Goal: Obtain resource: Obtain resource

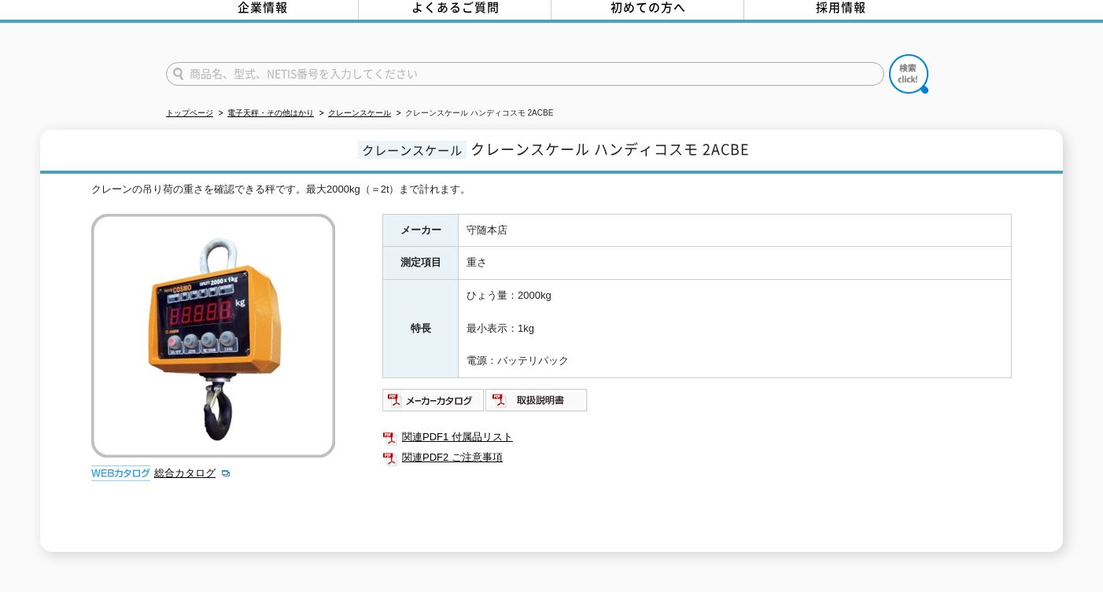
scroll to position [157, 0]
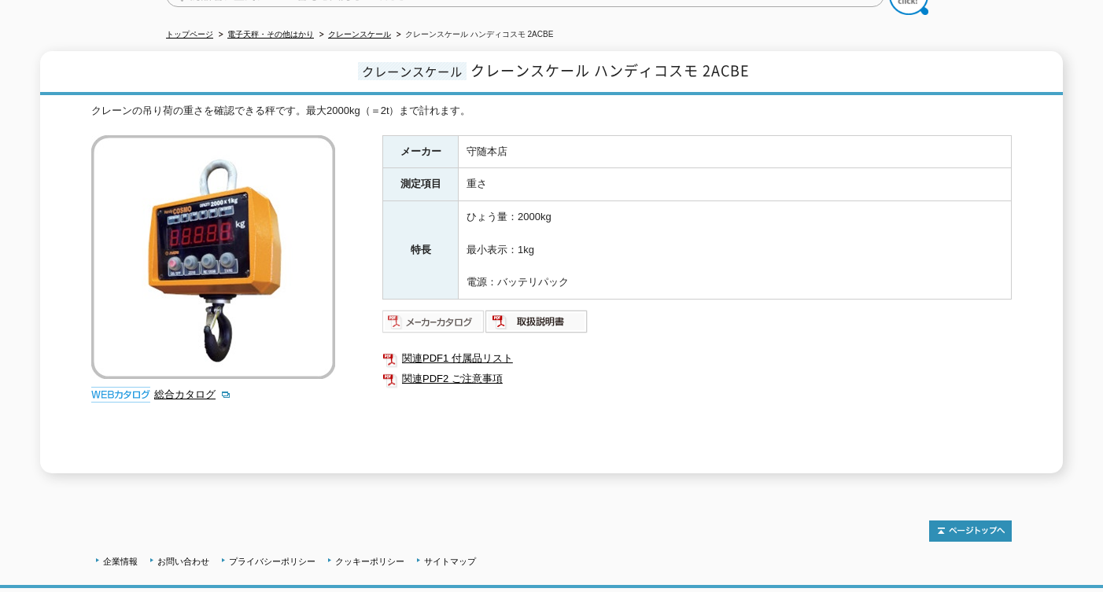
click at [447, 311] on img at bounding box center [433, 321] width 103 height 25
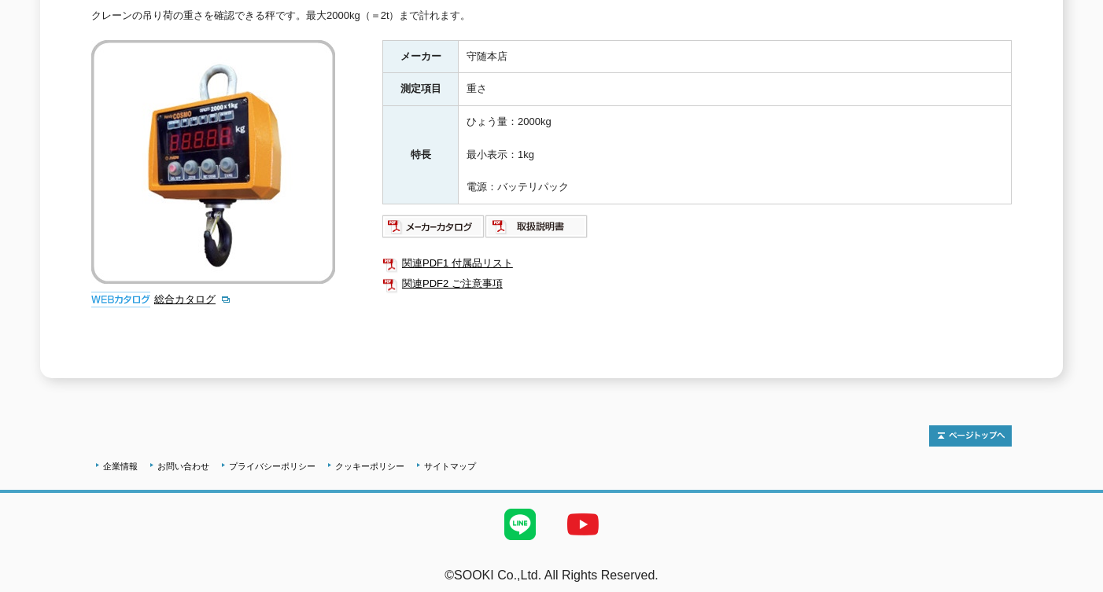
scroll to position [17, 0]
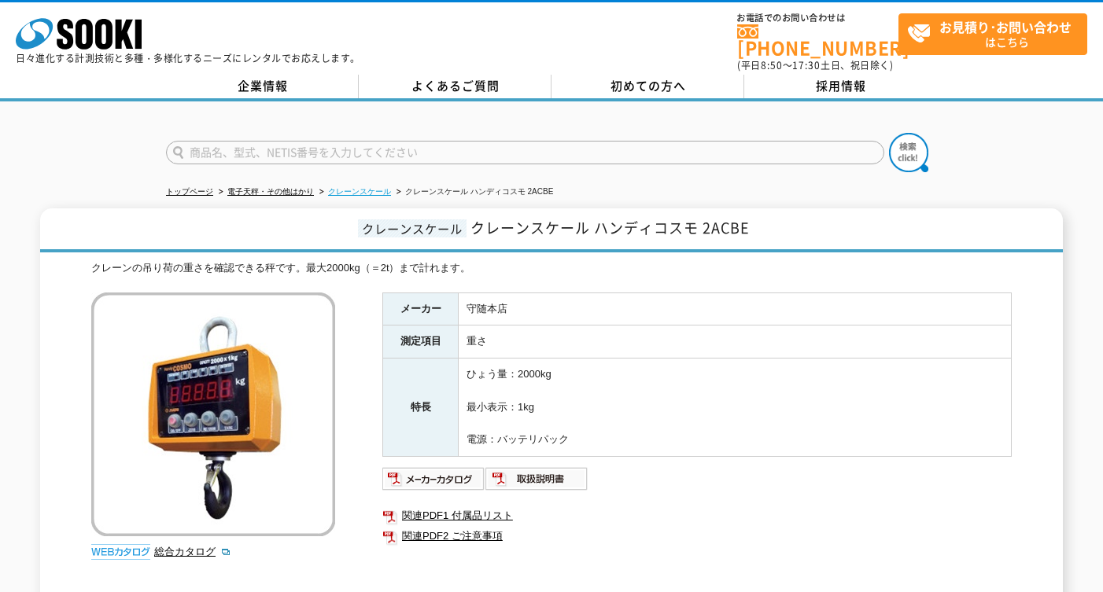
click at [356, 187] on link "クレーンスケール" at bounding box center [359, 191] width 63 height 9
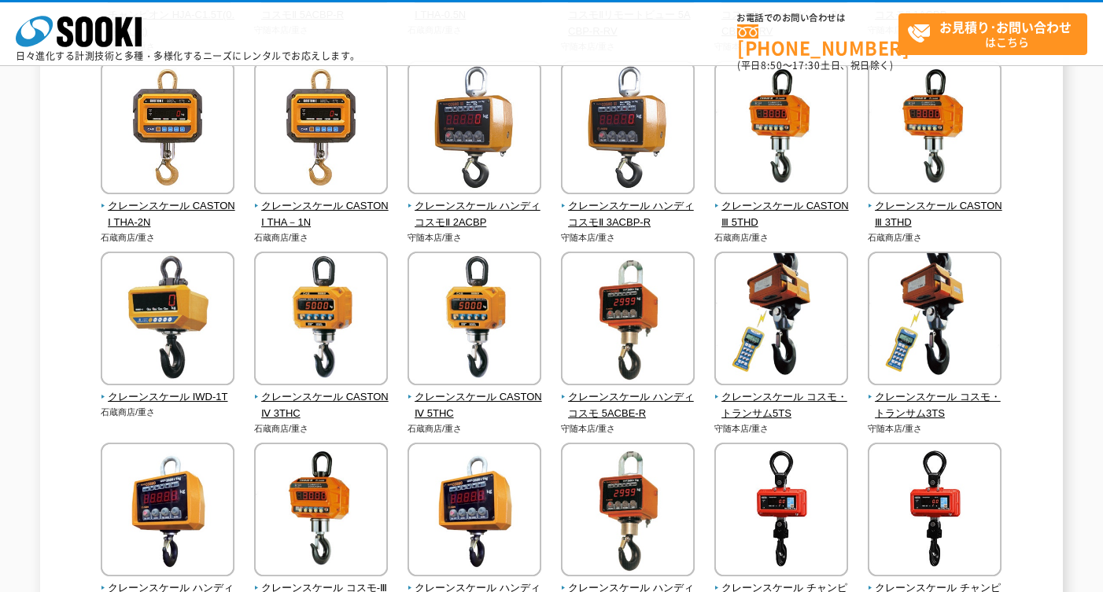
scroll to position [79, 0]
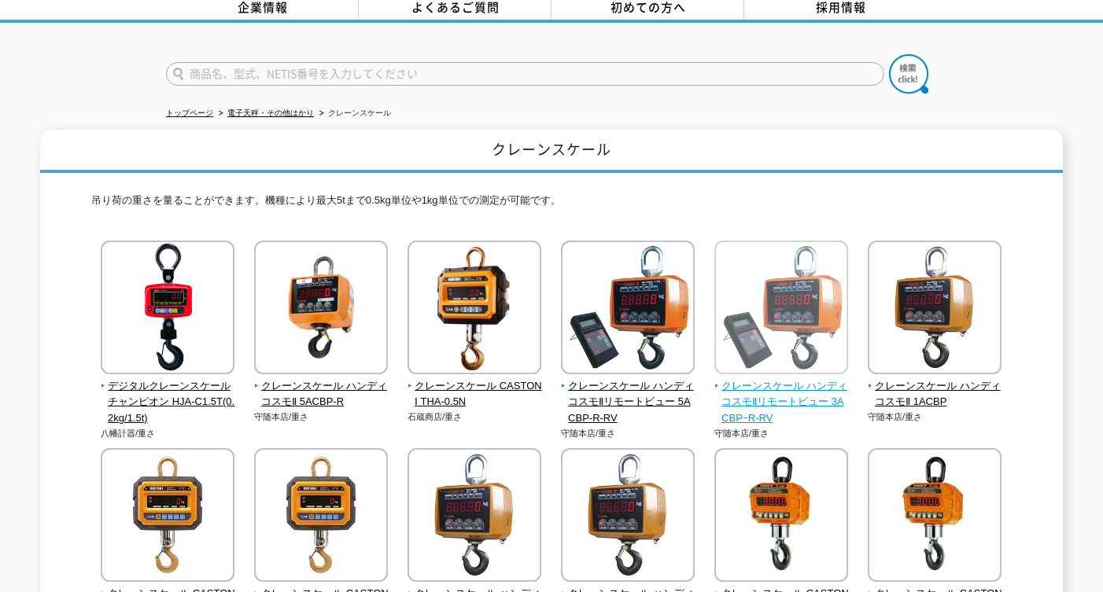
click at [818, 378] on span "クレーンスケール ハンディコスモⅡリモートビュー 3ACBPｰR-RV" at bounding box center [781, 402] width 135 height 49
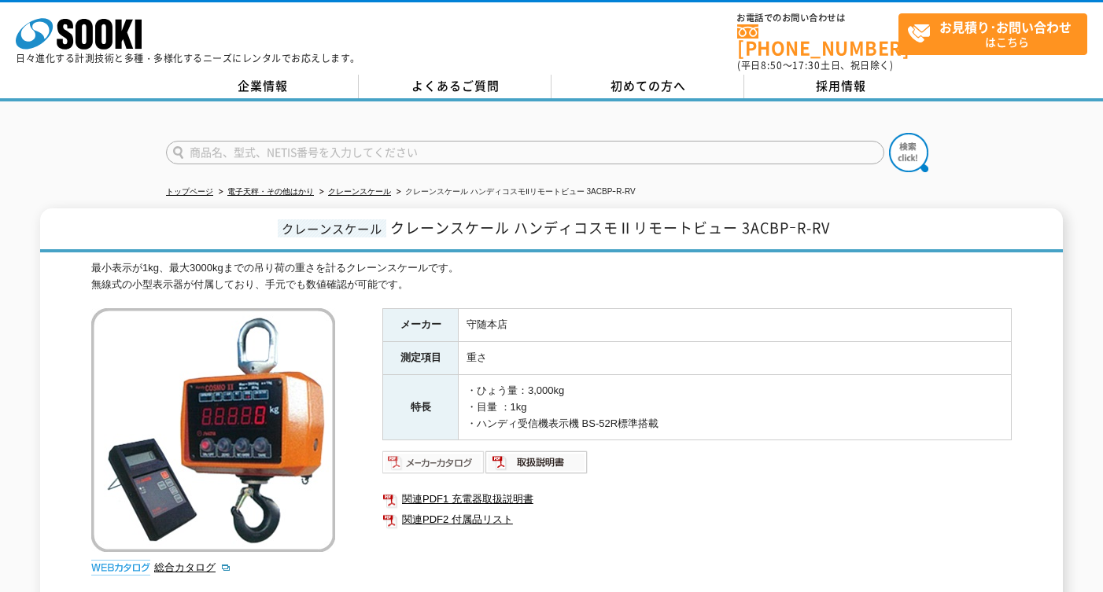
drag, startPoint x: 433, startPoint y: 455, endPoint x: 450, endPoint y: 447, distance: 19.0
click at [433, 454] on img at bounding box center [433, 462] width 103 height 25
click at [477, 510] on link "関連PDF2 付属品リスト" at bounding box center [696, 520] width 629 height 20
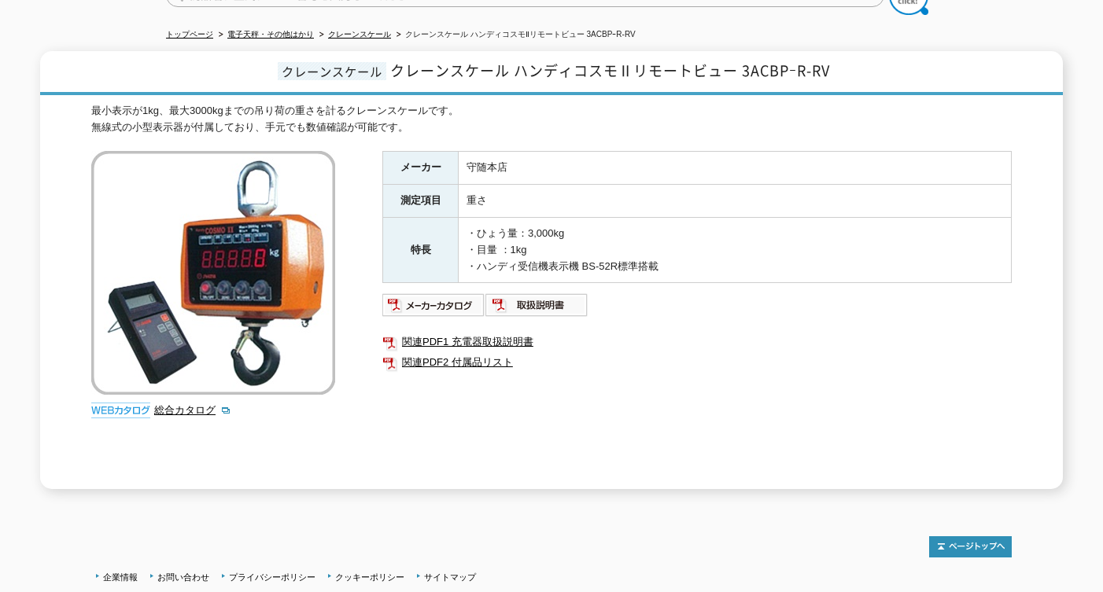
scroll to position [79, 0]
